Goal: Book appointment/travel/reservation

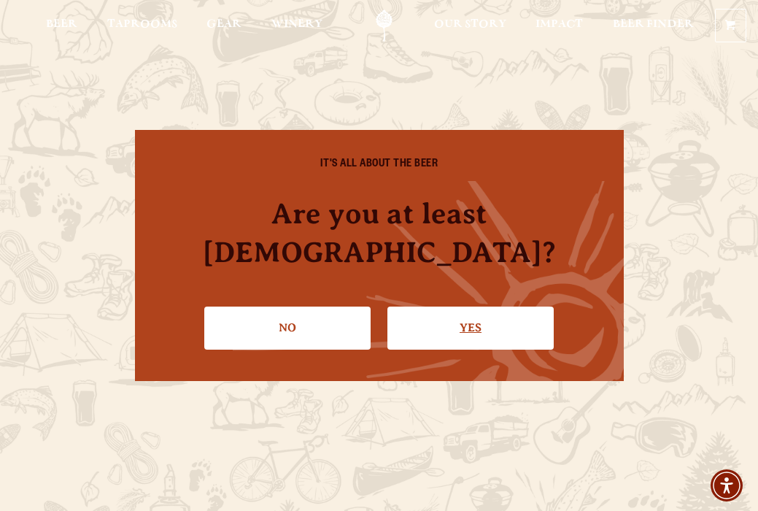
click at [447, 313] on link "Yes" at bounding box center [470, 327] width 166 height 42
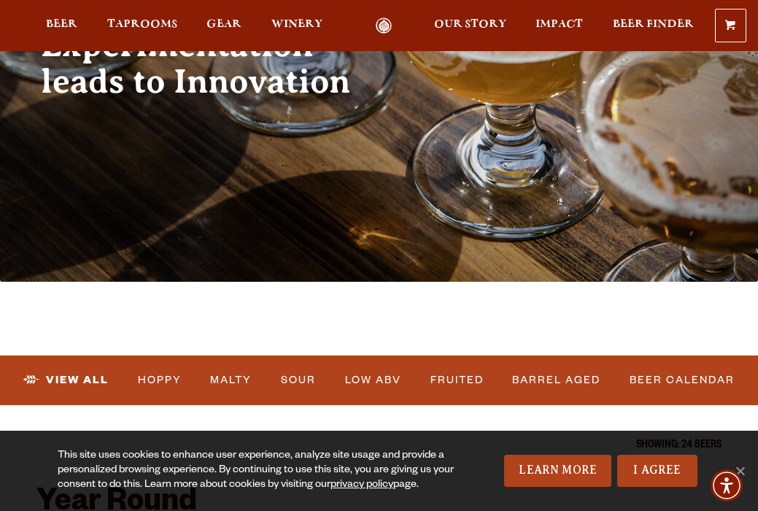
scroll to position [193, 0]
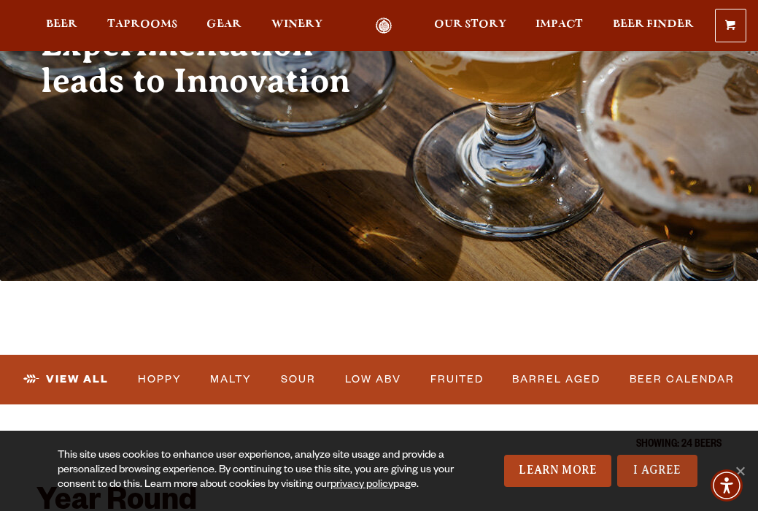
click at [641, 463] on link "I Agree" at bounding box center [657, 471] width 80 height 32
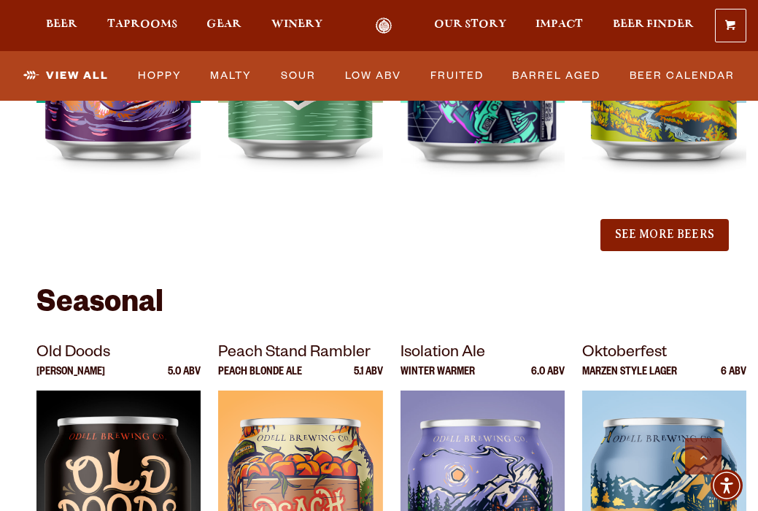
scroll to position [1831, 0]
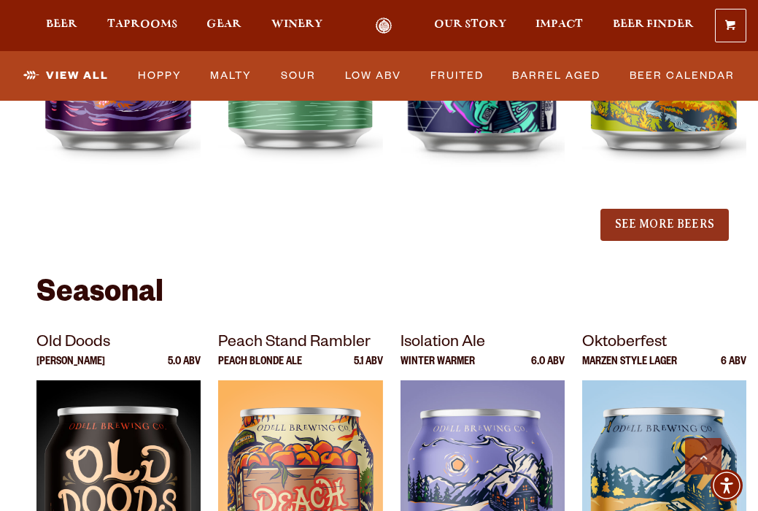
click at [644, 209] on button "See More Beers" at bounding box center [665, 225] width 128 height 32
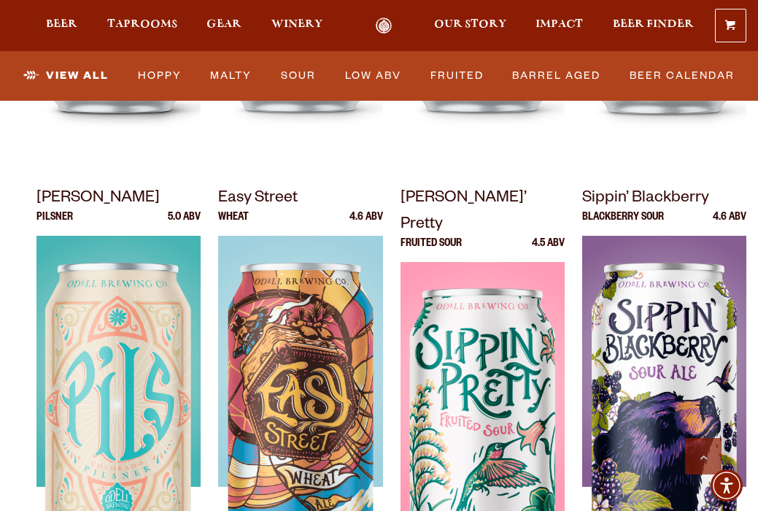
scroll to position [978, 0]
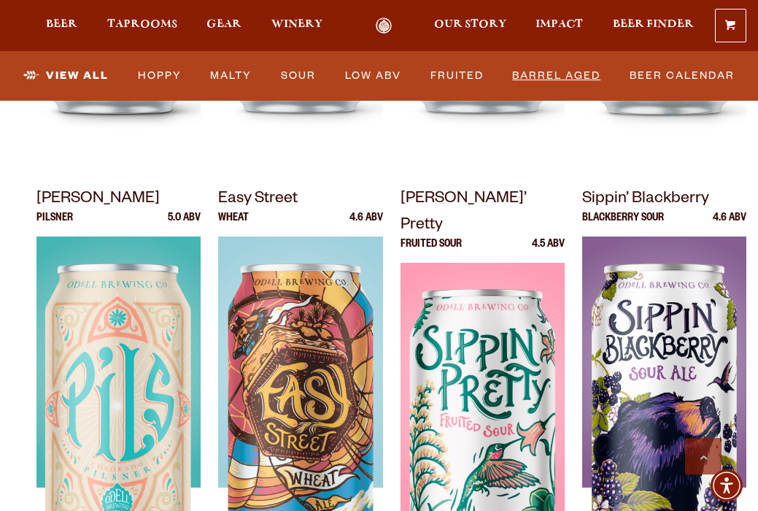
click at [578, 75] on link "Barrel Aged" at bounding box center [556, 76] width 100 height 34
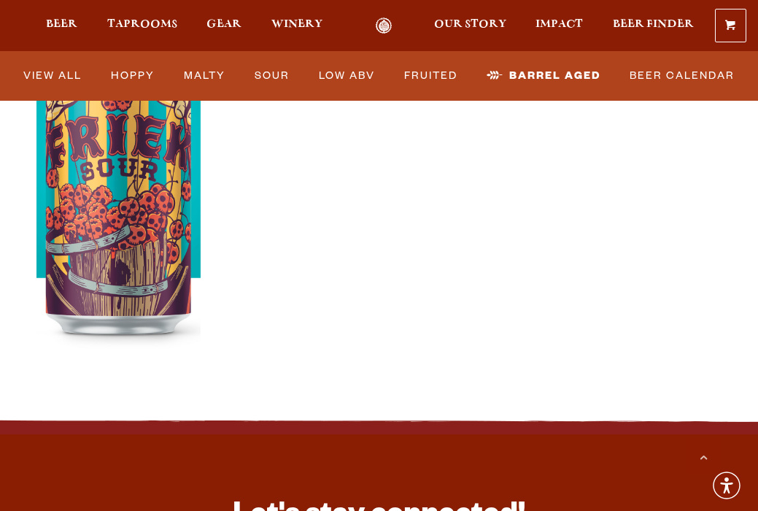
scroll to position [307, 0]
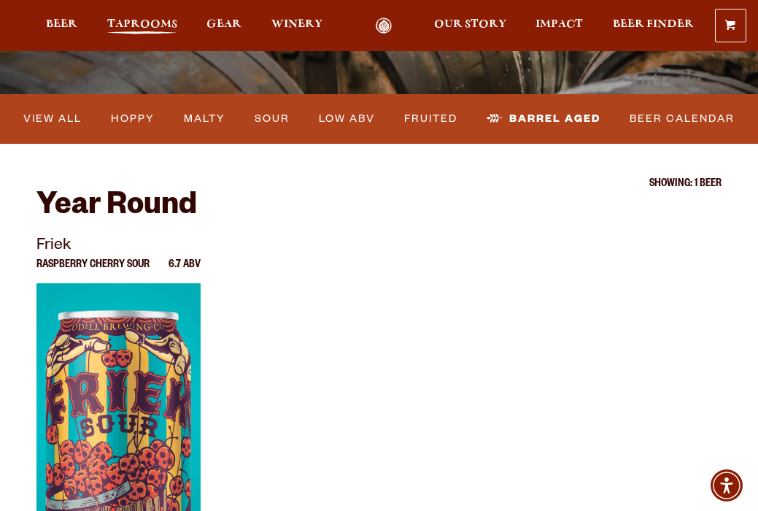
click at [161, 25] on span "Taprooms" at bounding box center [142, 24] width 70 height 12
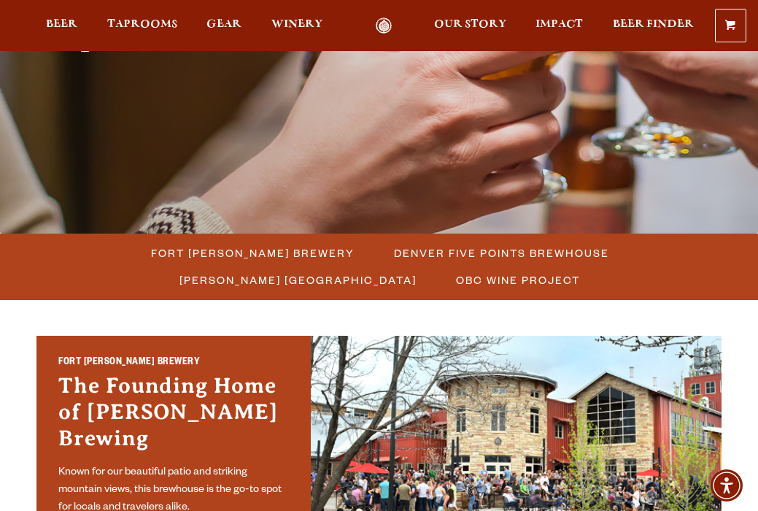
scroll to position [269, 0]
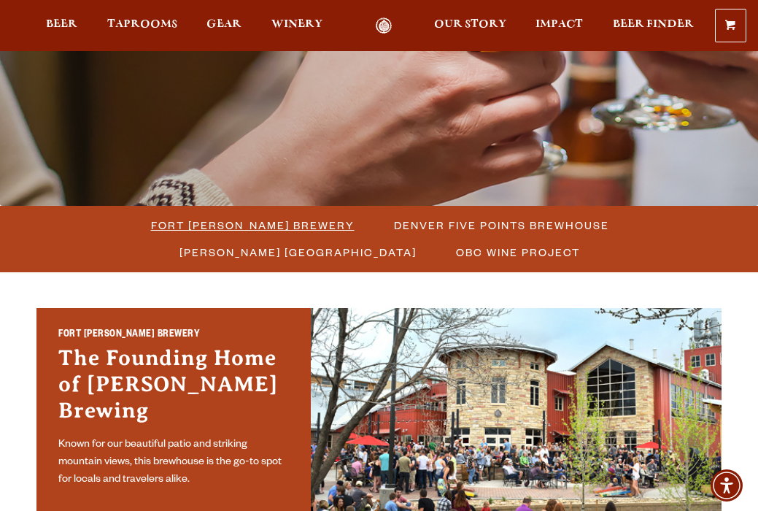
click at [175, 223] on span "Fort [PERSON_NAME] Brewery" at bounding box center [253, 225] width 204 height 21
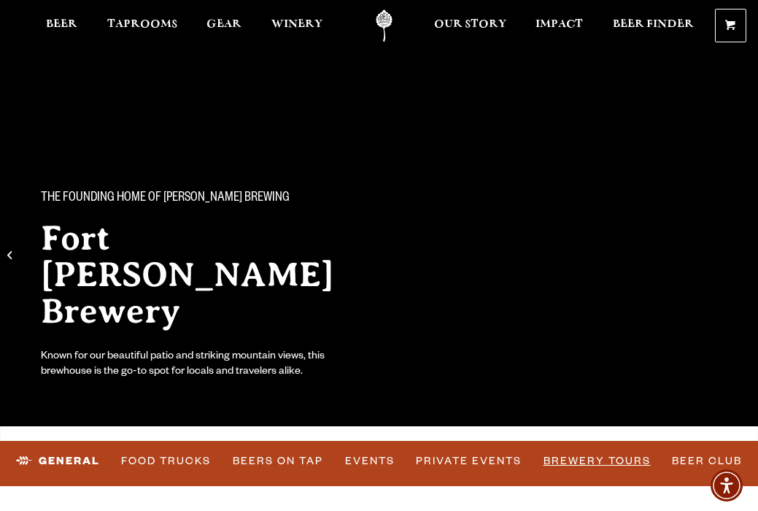
click at [593, 458] on link "Brewery Tours" at bounding box center [597, 461] width 119 height 34
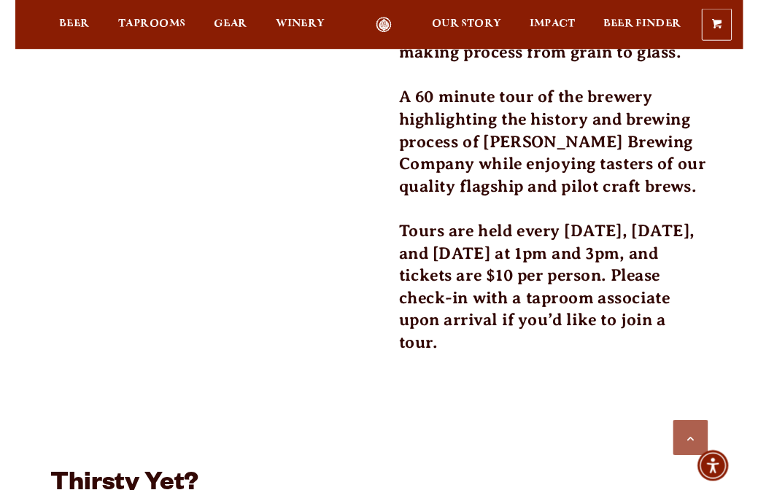
scroll to position [666, 0]
